Goal: Check status

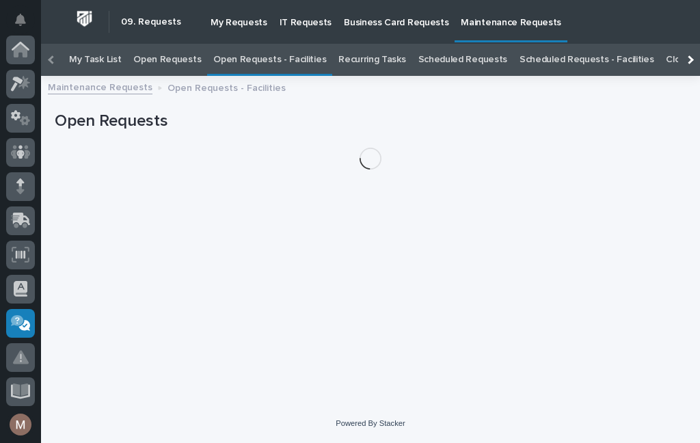
scroll to position [273, 0]
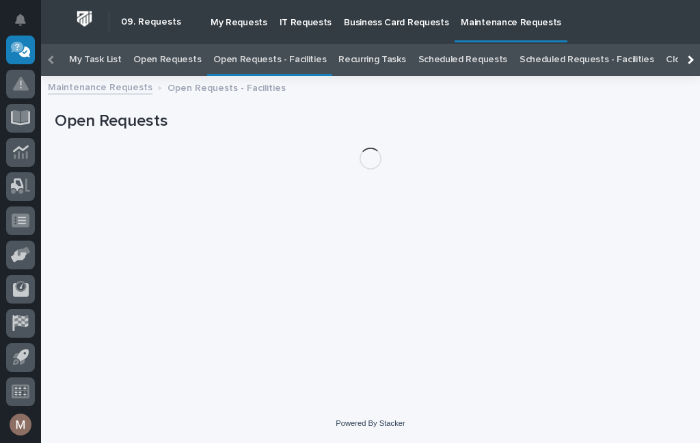
scroll to position [44, 0]
